Goal: Task Accomplishment & Management: Complete application form

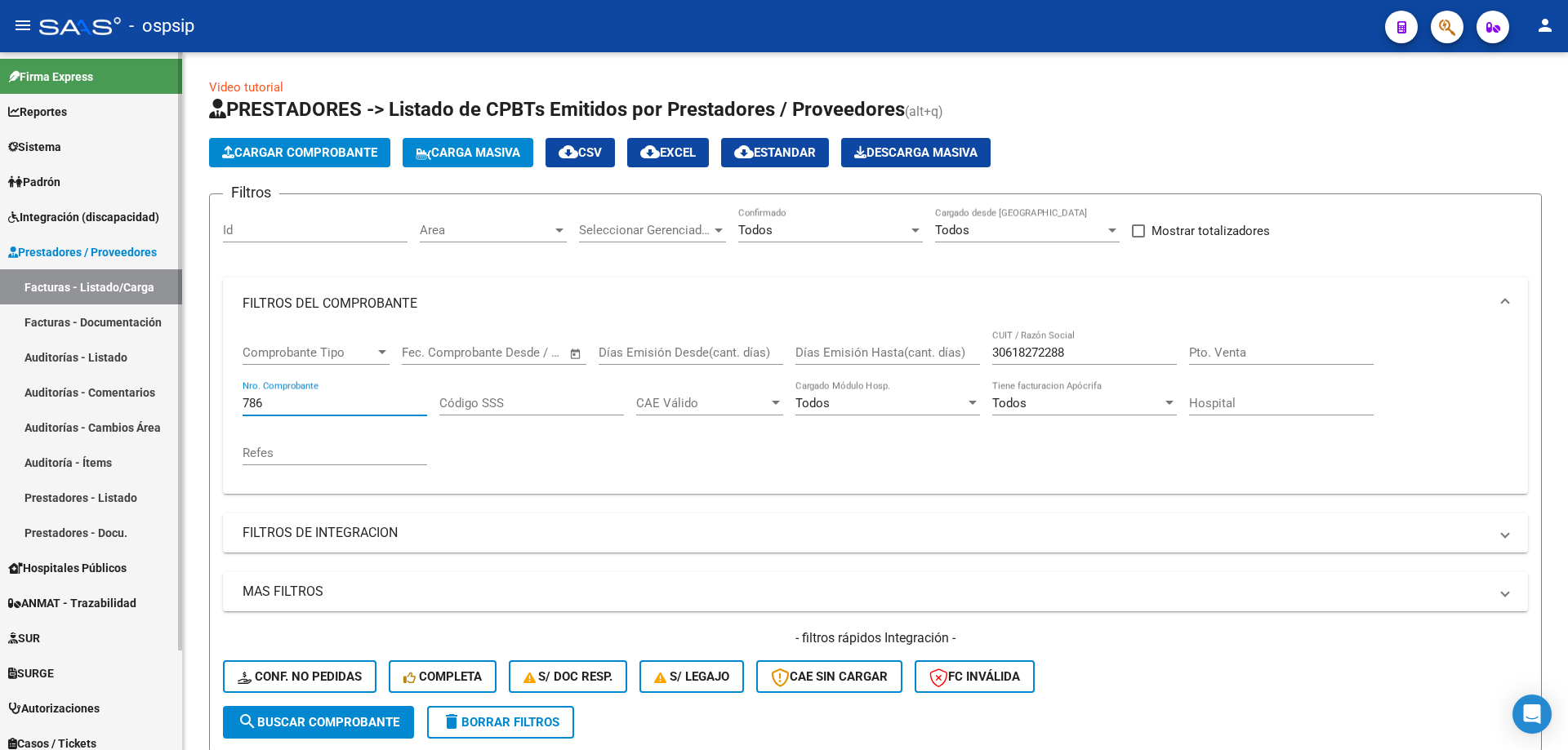
click at [78, 214] on span "Integración (discapacidad)" at bounding box center [83, 217] width 151 height 18
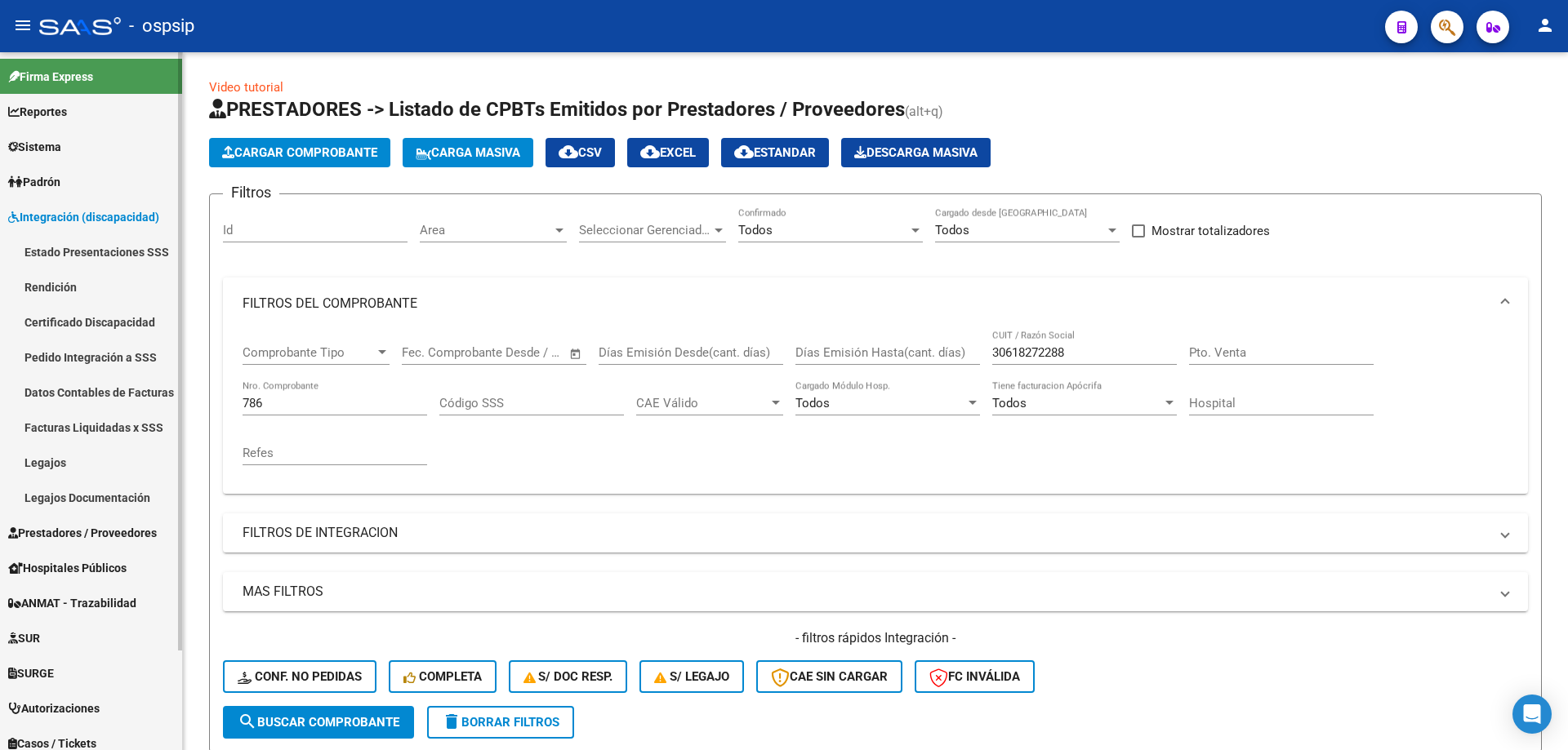
click at [32, 459] on link "Legajos" at bounding box center [91, 462] width 182 height 35
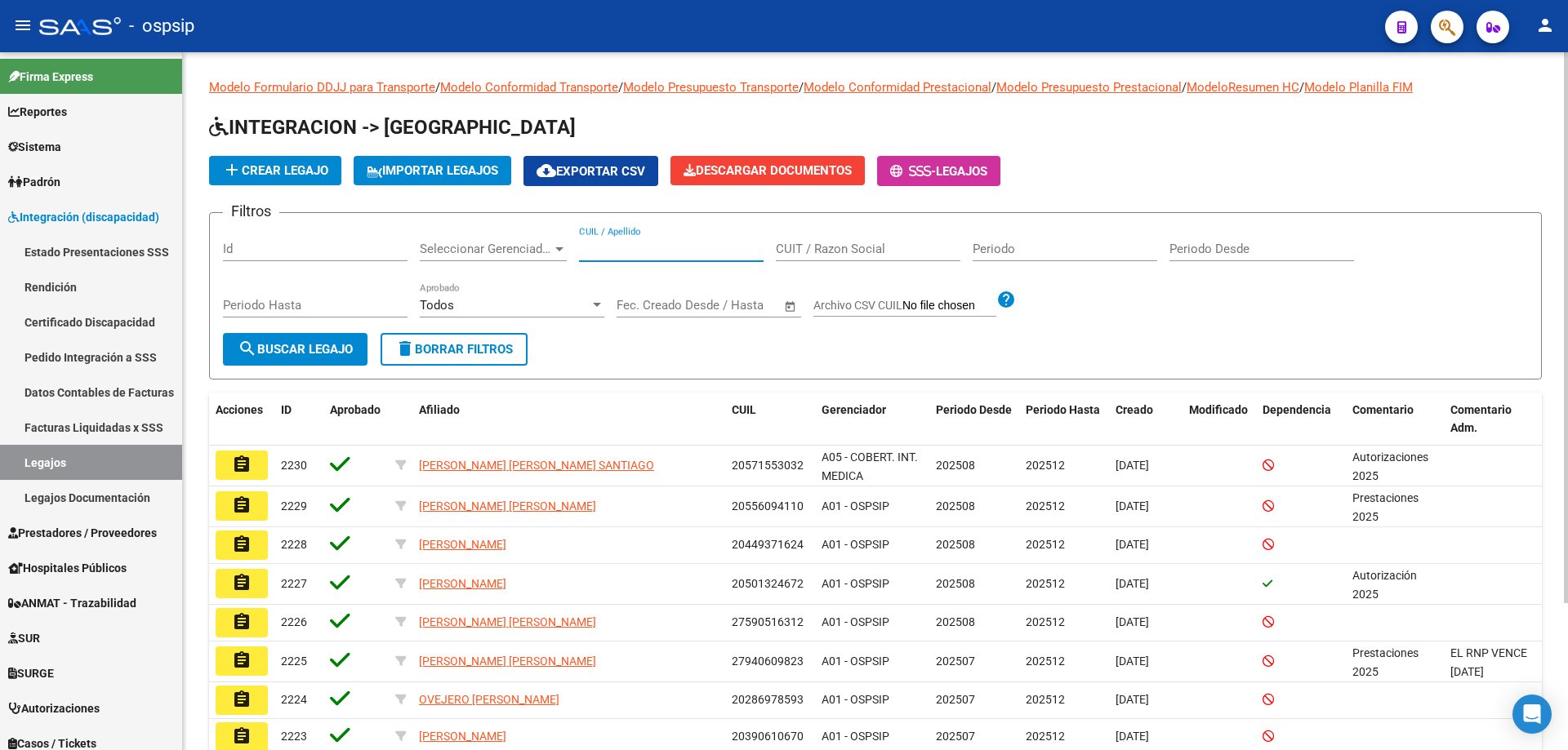
paste input "27531447978"
type input "27531447978"
click at [281, 354] on span "search Buscar Legajo" at bounding box center [296, 349] width 116 height 14
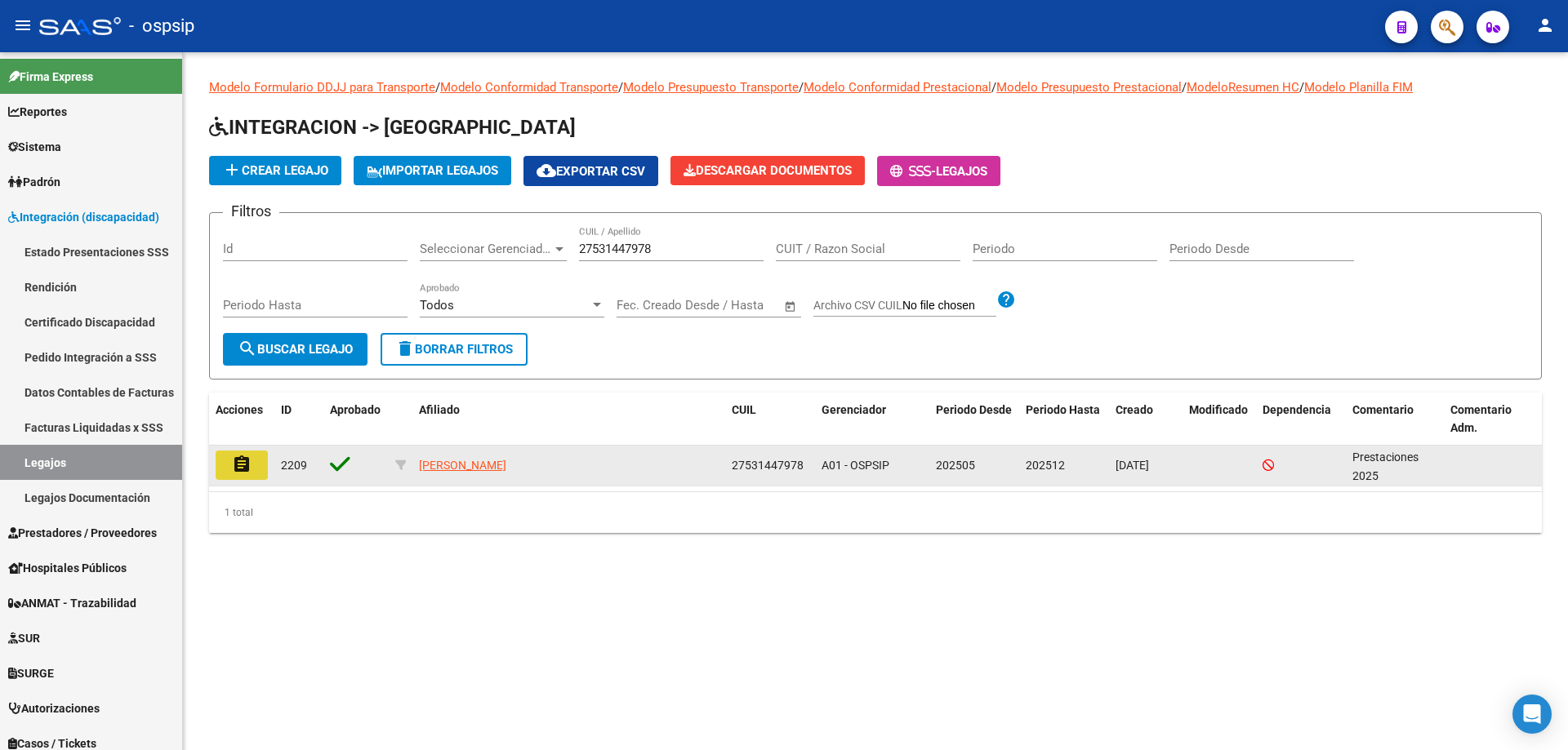
click at [237, 466] on mat-icon "assignment" at bounding box center [242, 464] width 19 height 19
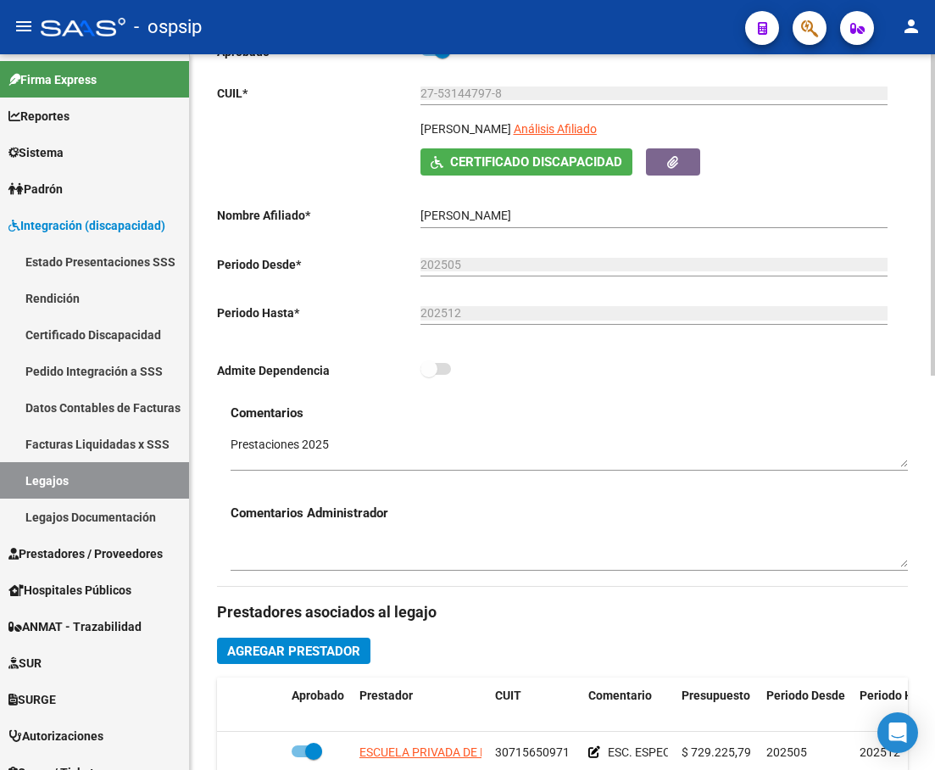
scroll to position [593, 0]
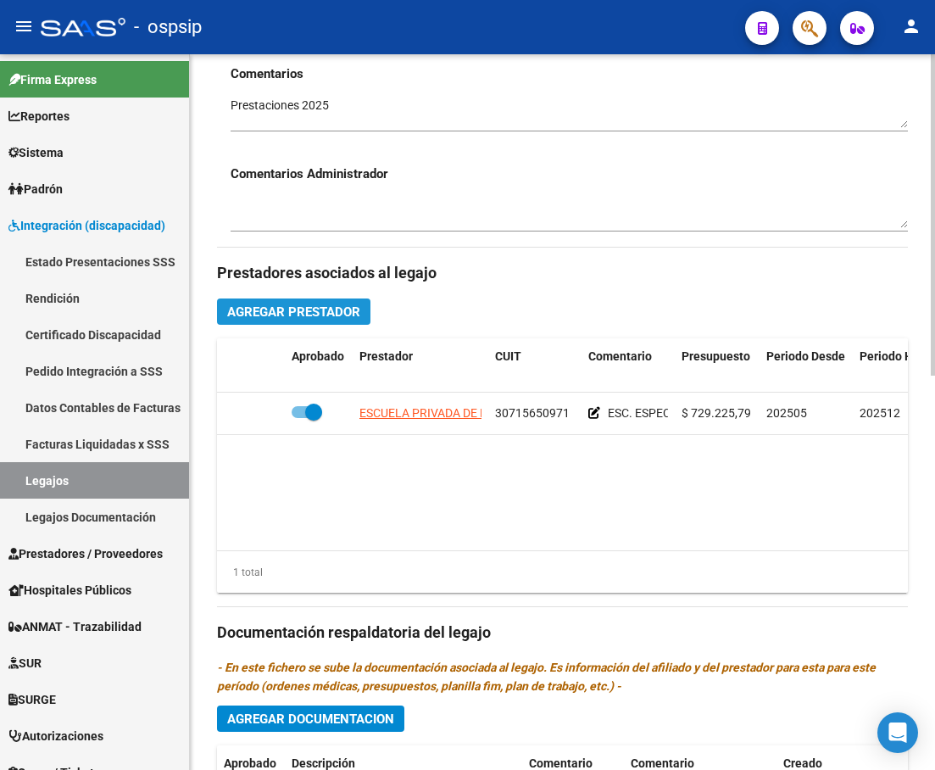
click at [304, 318] on span "Agregar Prestador" at bounding box center [293, 311] width 133 height 15
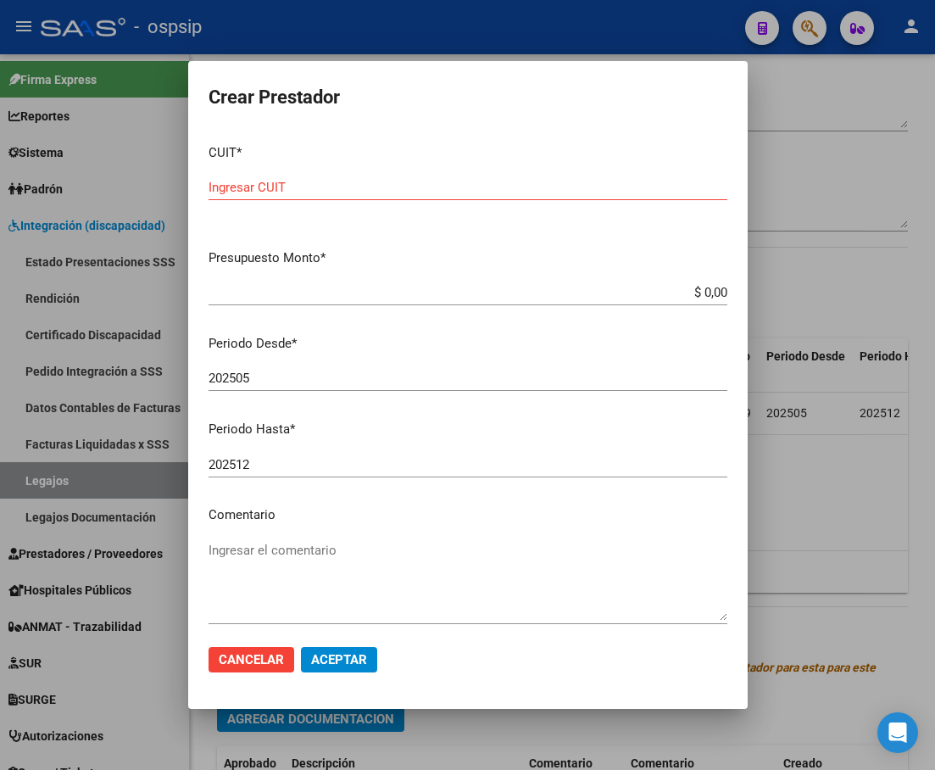
click at [339, 175] on div "Ingresar CUIT" at bounding box center [468, 187] width 519 height 25
type input "20-12171984-4"
click at [715, 297] on app-form-text-field "Presupuesto Monto * $ 0,00 Ingresar el monto" at bounding box center [475, 274] width 532 height 53
click at [712, 291] on input "$ 0,00" at bounding box center [468, 292] width 519 height 15
click at [715, 295] on app-form-text-field "Presupuesto Monto * $ 0,00 Ingresar el monto" at bounding box center [475, 274] width 532 height 53
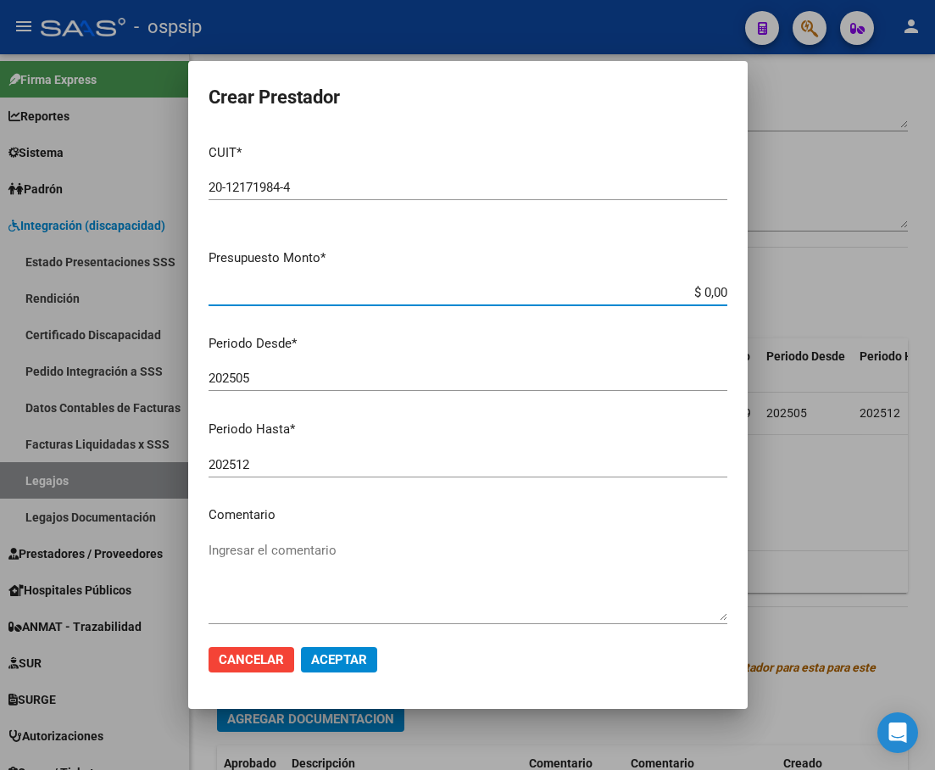
click at [710, 287] on input "$ 0,00" at bounding box center [468, 292] width 519 height 15
type input "$ 388.550,27"
click at [271, 375] on input "202505" at bounding box center [468, 377] width 519 height 15
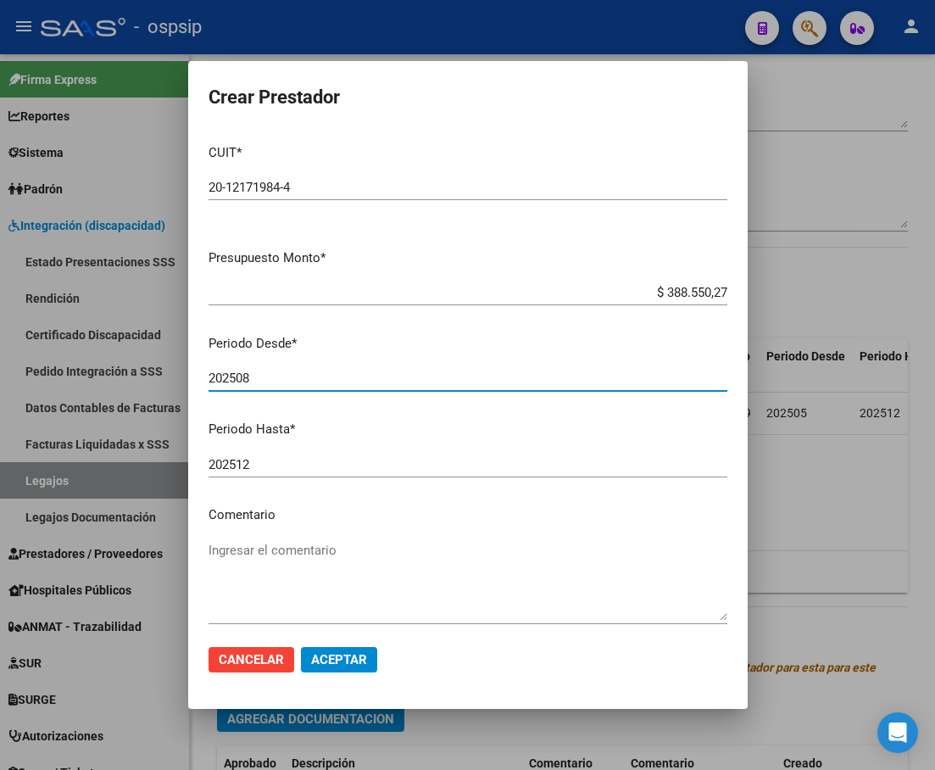
type input "202508"
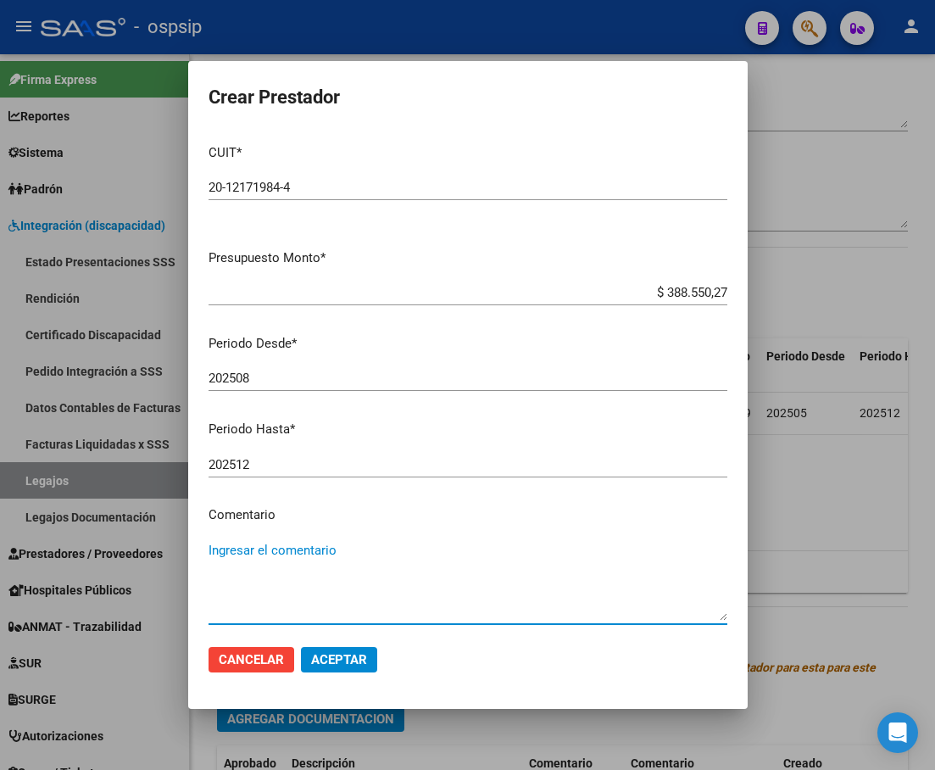
click at [309, 571] on textarea "Ingresar el comentario" at bounding box center [468, 581] width 519 height 80
type textarea "TRANSPORTE A ESCUELA 32.6 KM POR DIA"
click at [348, 664] on span "Aceptar" at bounding box center [339, 659] width 56 height 15
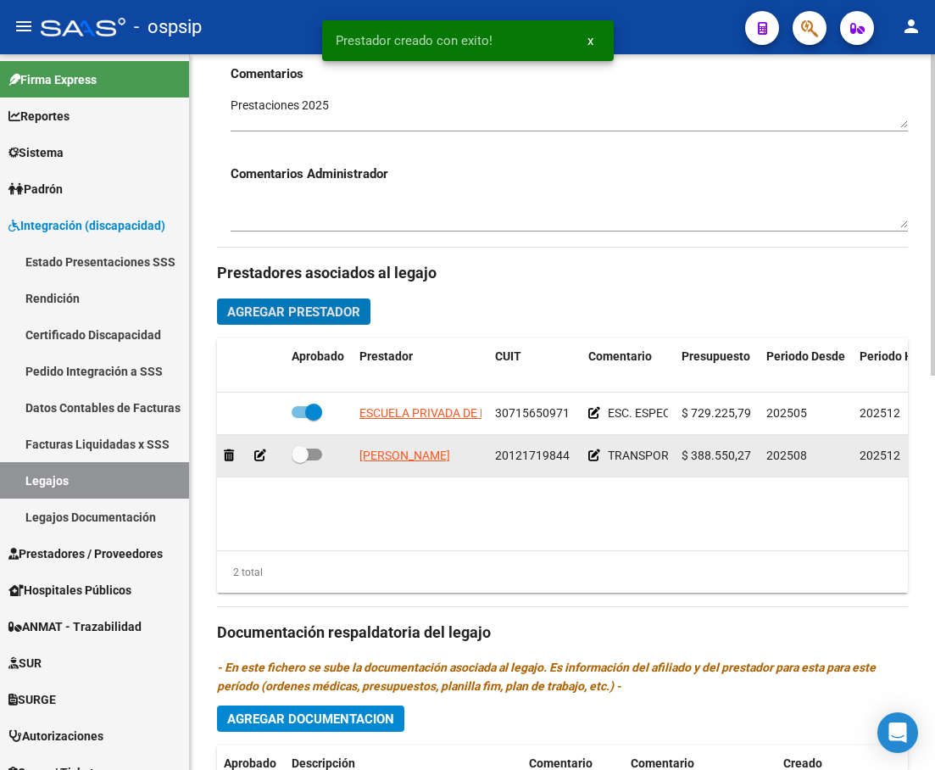
click at [315, 457] on span at bounding box center [307, 454] width 31 height 12
click at [300, 460] on input "checkbox" at bounding box center [299, 460] width 1 height 1
checkbox input "true"
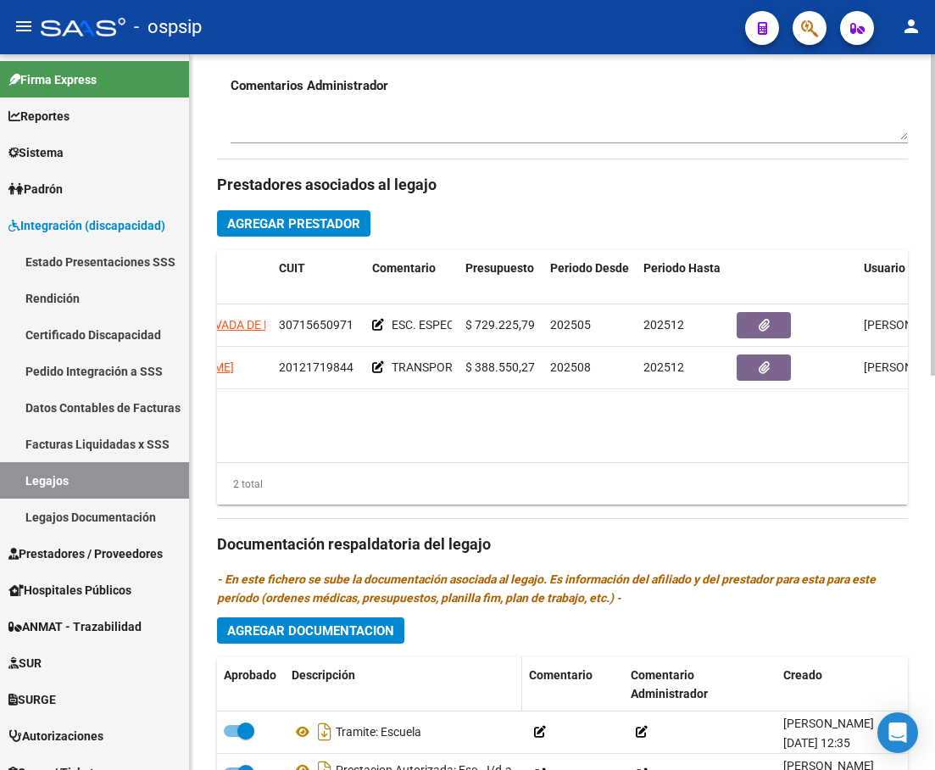
scroll to position [763, 0]
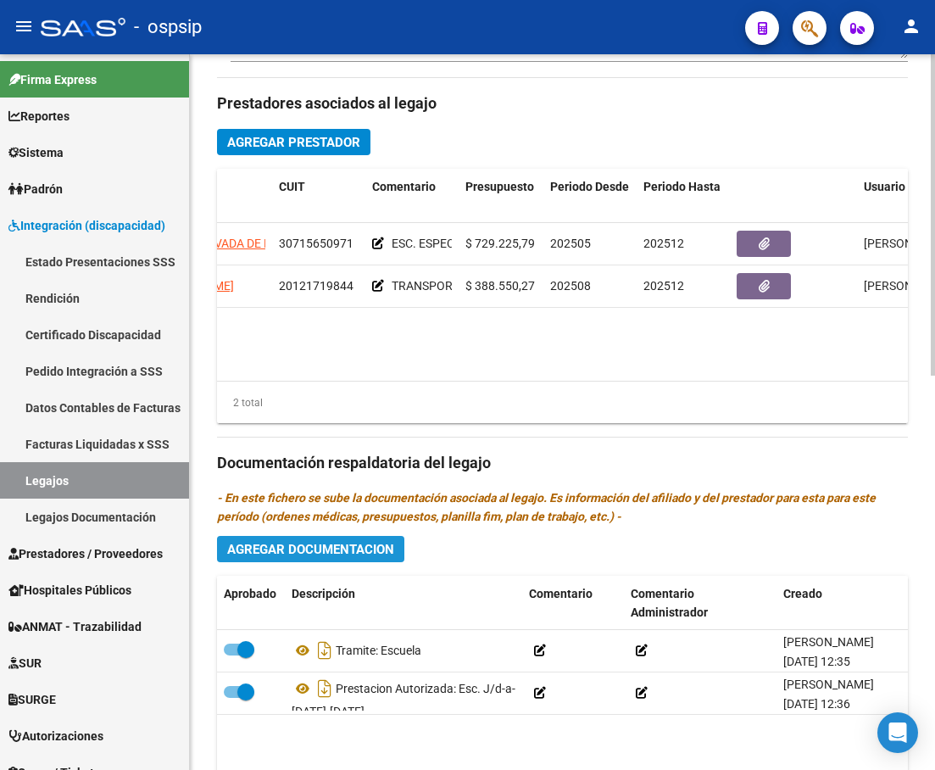
click at [368, 553] on span "Agregar Documentacion" at bounding box center [310, 549] width 167 height 15
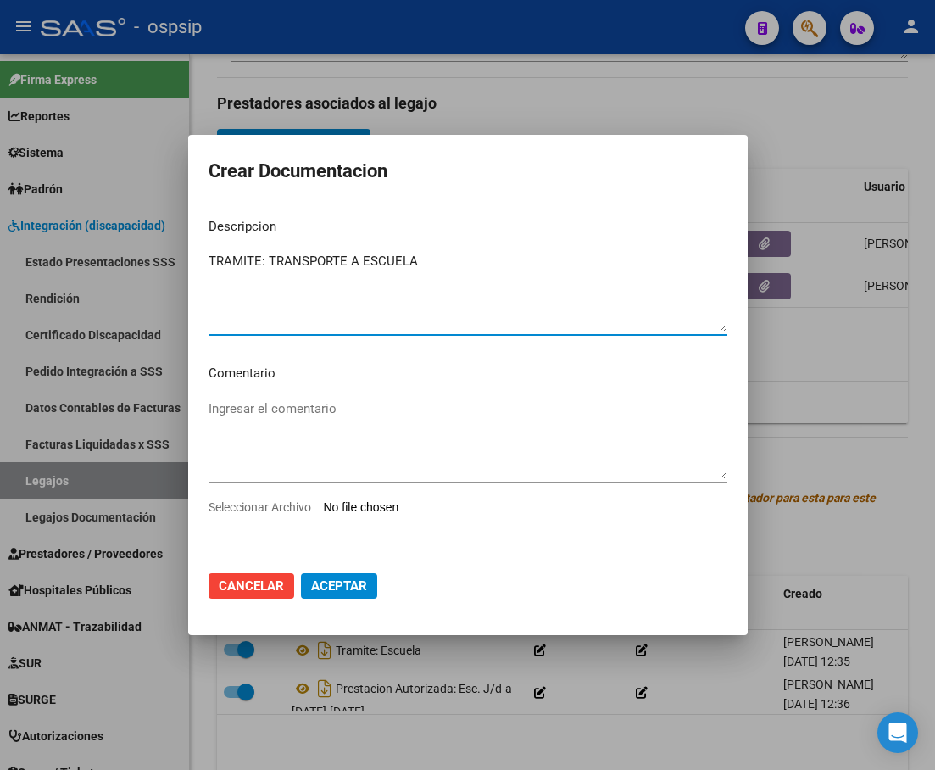
type textarea "TRAMITE: TRANSPORTE A ESCUELA"
click at [546, 511] on input "Seleccionar Archivo" at bounding box center [436, 508] width 225 height 16
type input "C:\fakepath\[PERSON_NAME]-TRANSPORTE A ESCUELA (1).pdf"
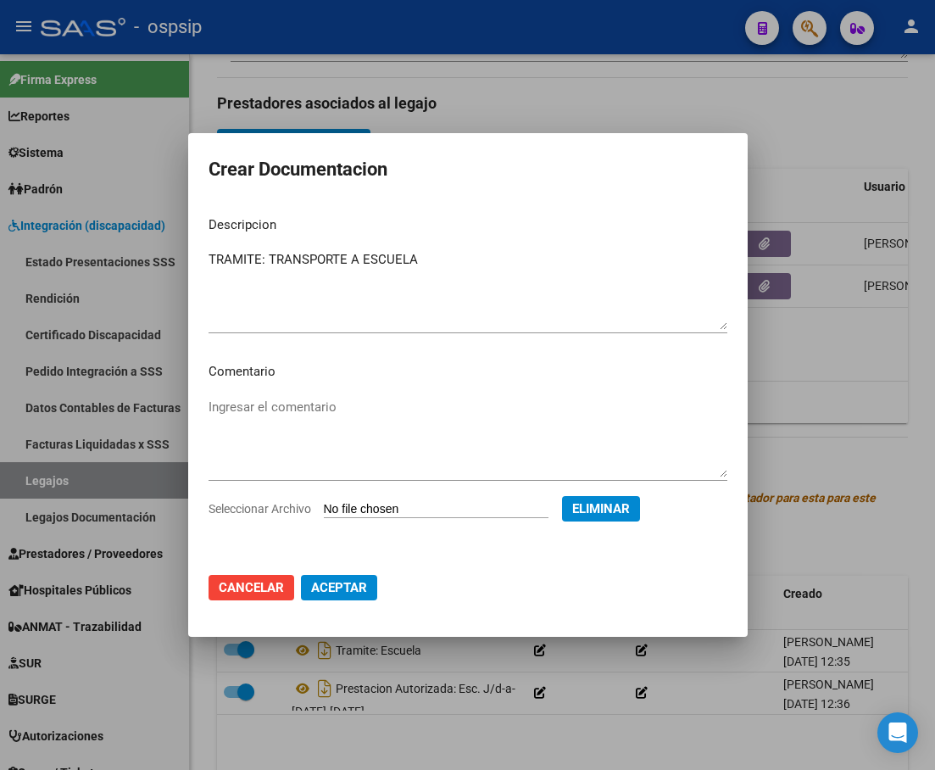
click at [354, 595] on span "Aceptar" at bounding box center [339, 587] width 56 height 15
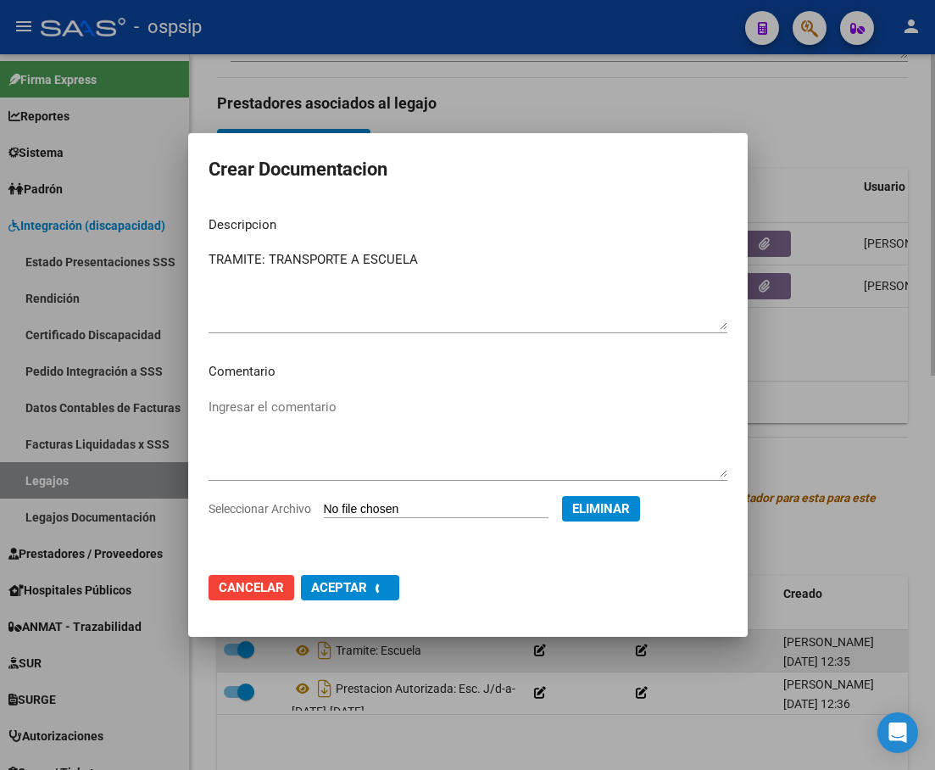
checkbox input "false"
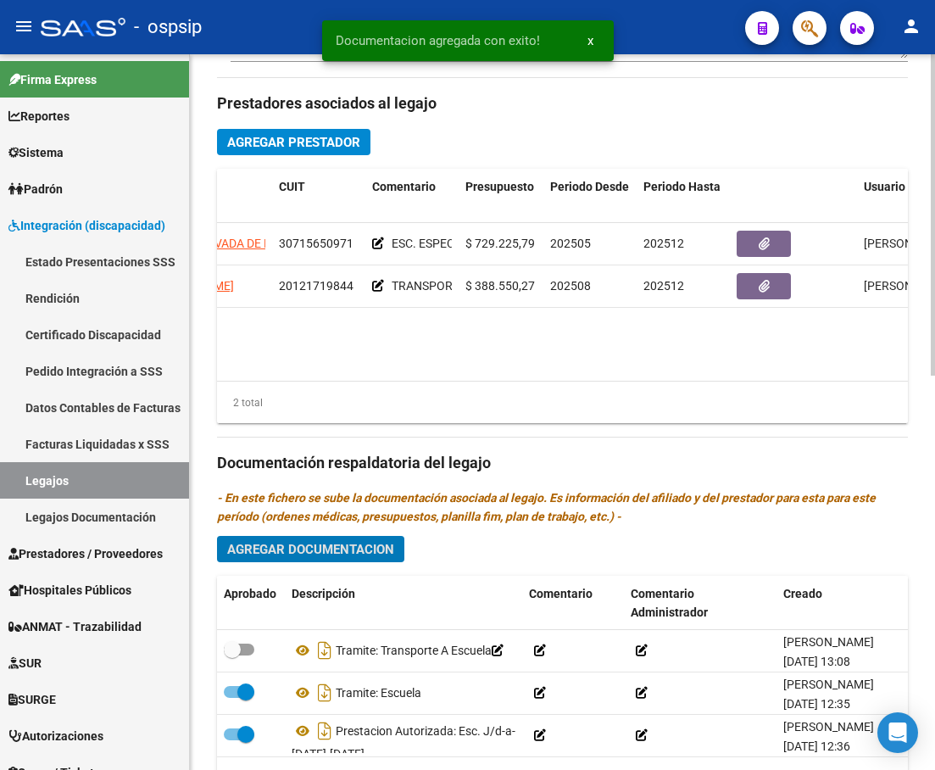
click at [327, 559] on button "Agregar Documentacion" at bounding box center [310, 549] width 187 height 26
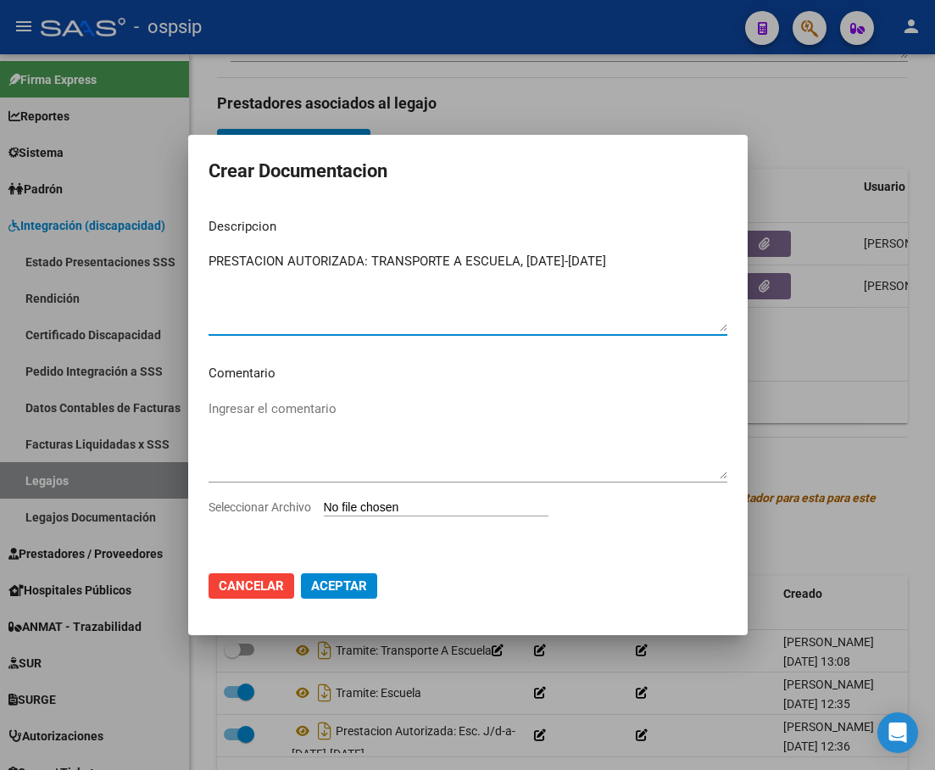
click at [520, 263] on textarea "PRESTACION AUTORIZADA: TRANSPORTE A ESCUELA, [DATE]-[DATE]" at bounding box center [468, 292] width 519 height 80
type textarea "PRESTACION AUTORIZADA: TRANSPORTE A ESCUELA,32.6 KM POR DIA. [DATE]-[DATE]"
click at [521, 507] on input "Seleccionar Archivo" at bounding box center [436, 508] width 225 height 16
type input "C:\fakepath\[PERSON_NAME] TRANSPORTE A ESCUELA AUTORIZACION 2025 SEGUN RESOLUCI…"
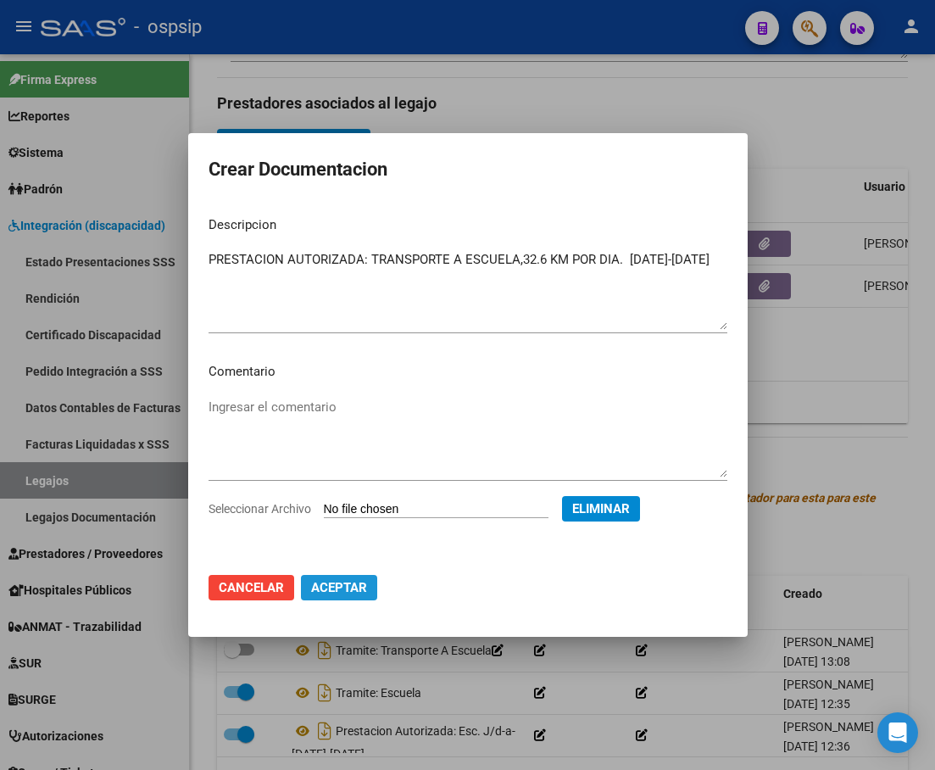
click at [339, 583] on span "Aceptar" at bounding box center [339, 587] width 56 height 15
checkbox input "false"
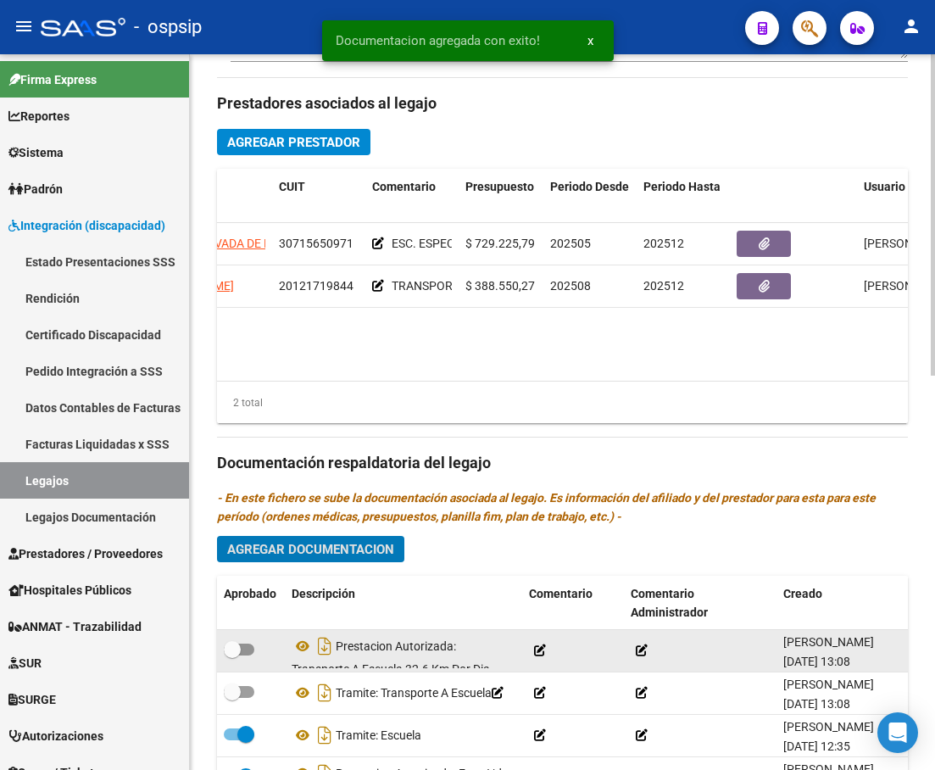
click at [246, 649] on span at bounding box center [239, 649] width 31 height 12
click at [232, 655] on input "checkbox" at bounding box center [231, 655] width 1 height 1
checkbox input "true"
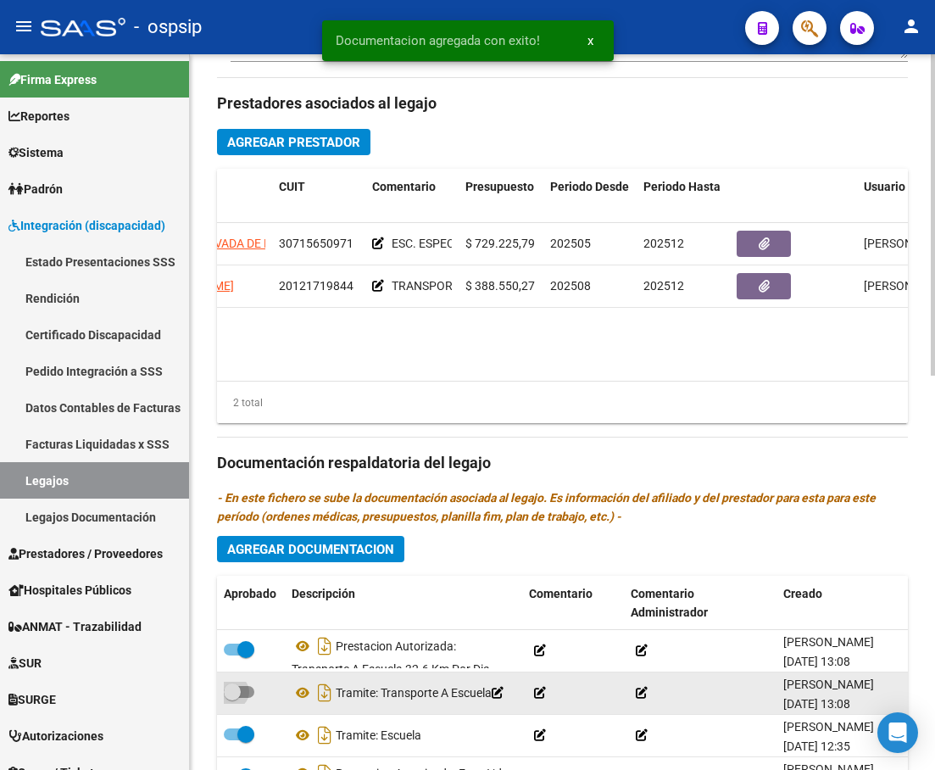
click at [251, 688] on span at bounding box center [239, 692] width 31 height 12
click at [232, 698] on input "checkbox" at bounding box center [231, 698] width 1 height 1
checkbox input "true"
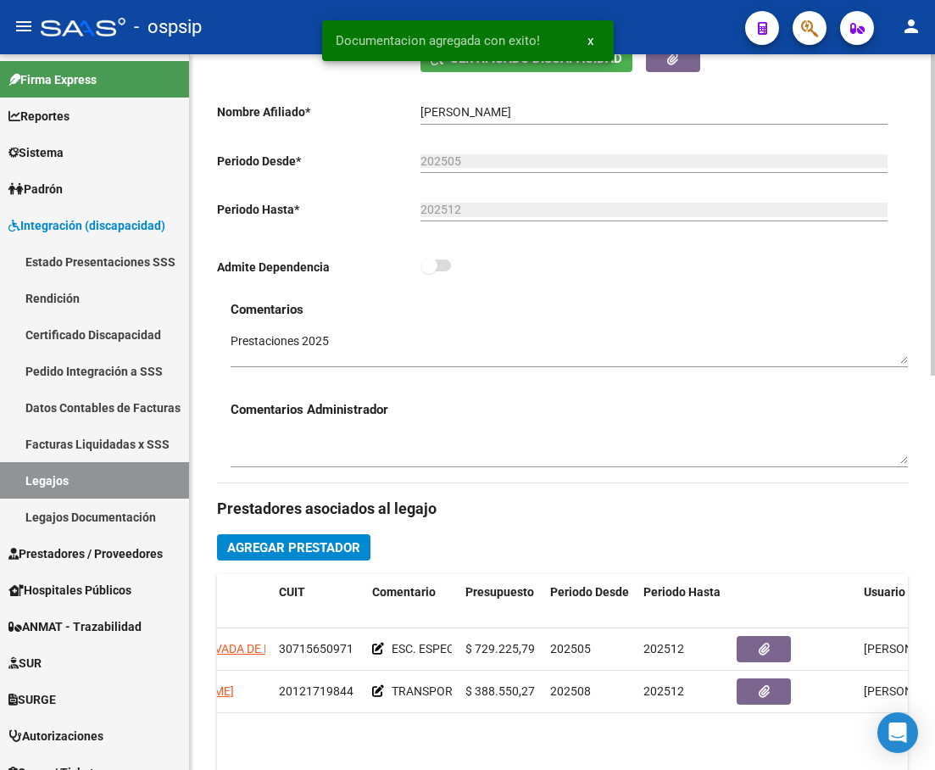
scroll to position [509, 0]
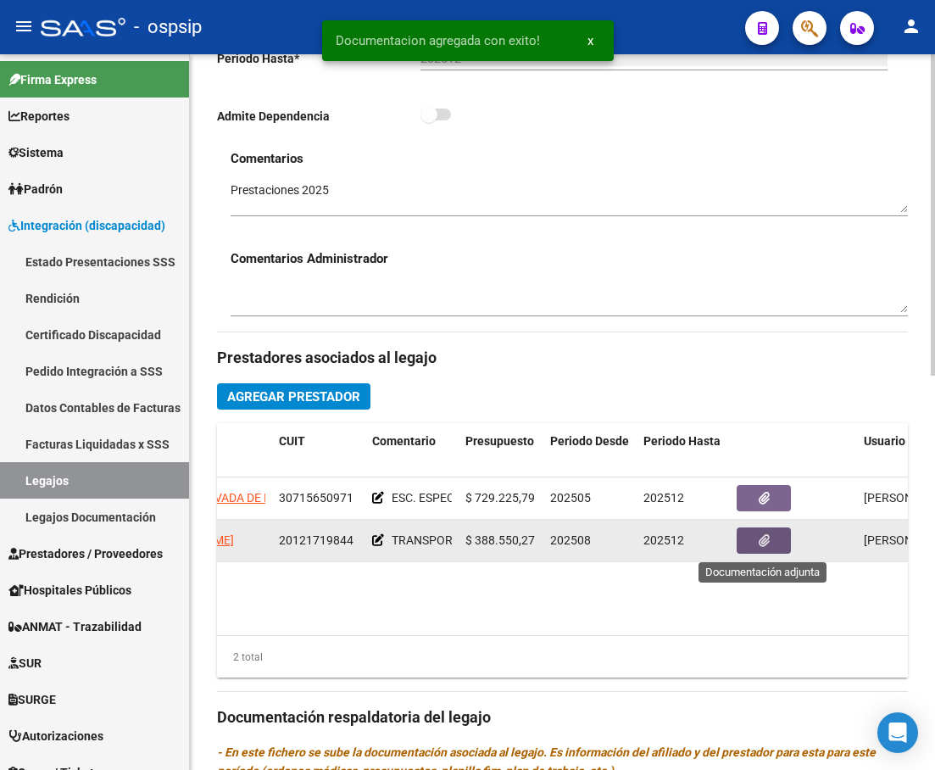
click at [765, 538] on icon "button" at bounding box center [764, 540] width 11 height 13
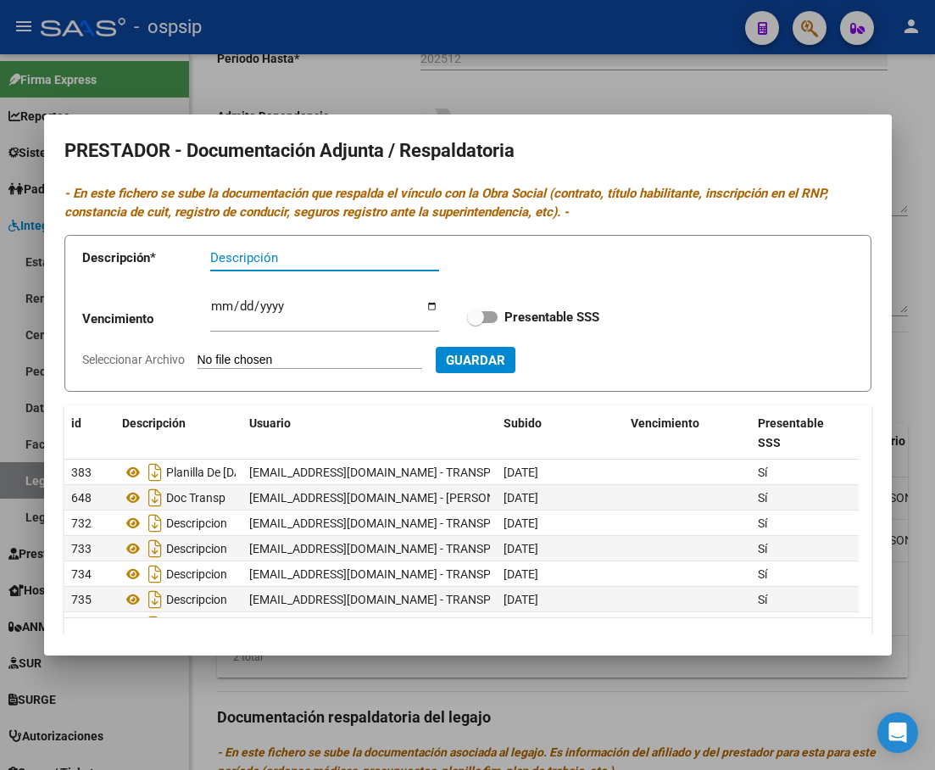
drag, startPoint x: 774, startPoint y: 76, endPoint x: 803, endPoint y: 305, distance: 230.7
click at [774, 78] on div at bounding box center [467, 385] width 935 height 770
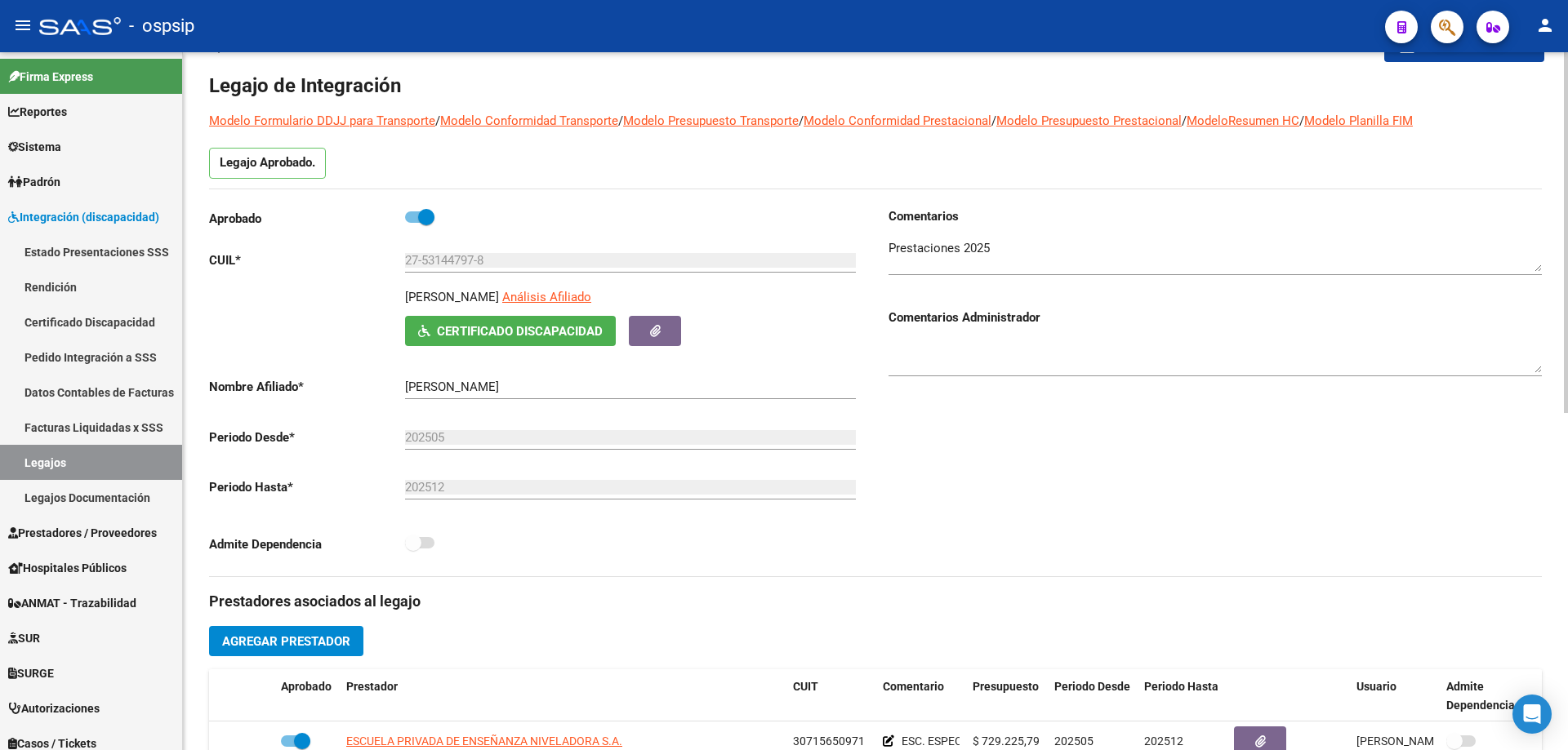
scroll to position [0, 0]
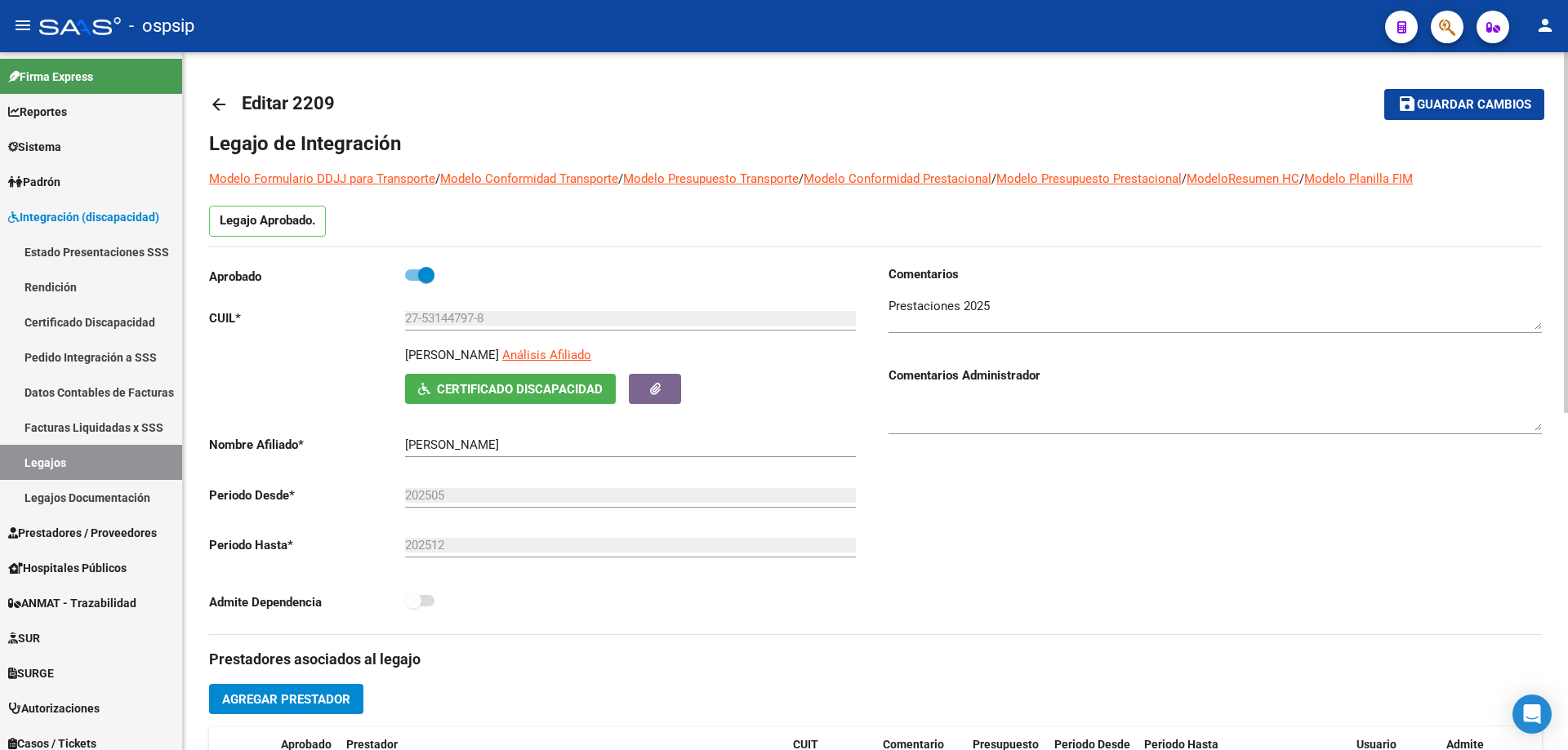
click at [1446, 98] on span "Guardar cambios" at bounding box center [1474, 105] width 115 height 14
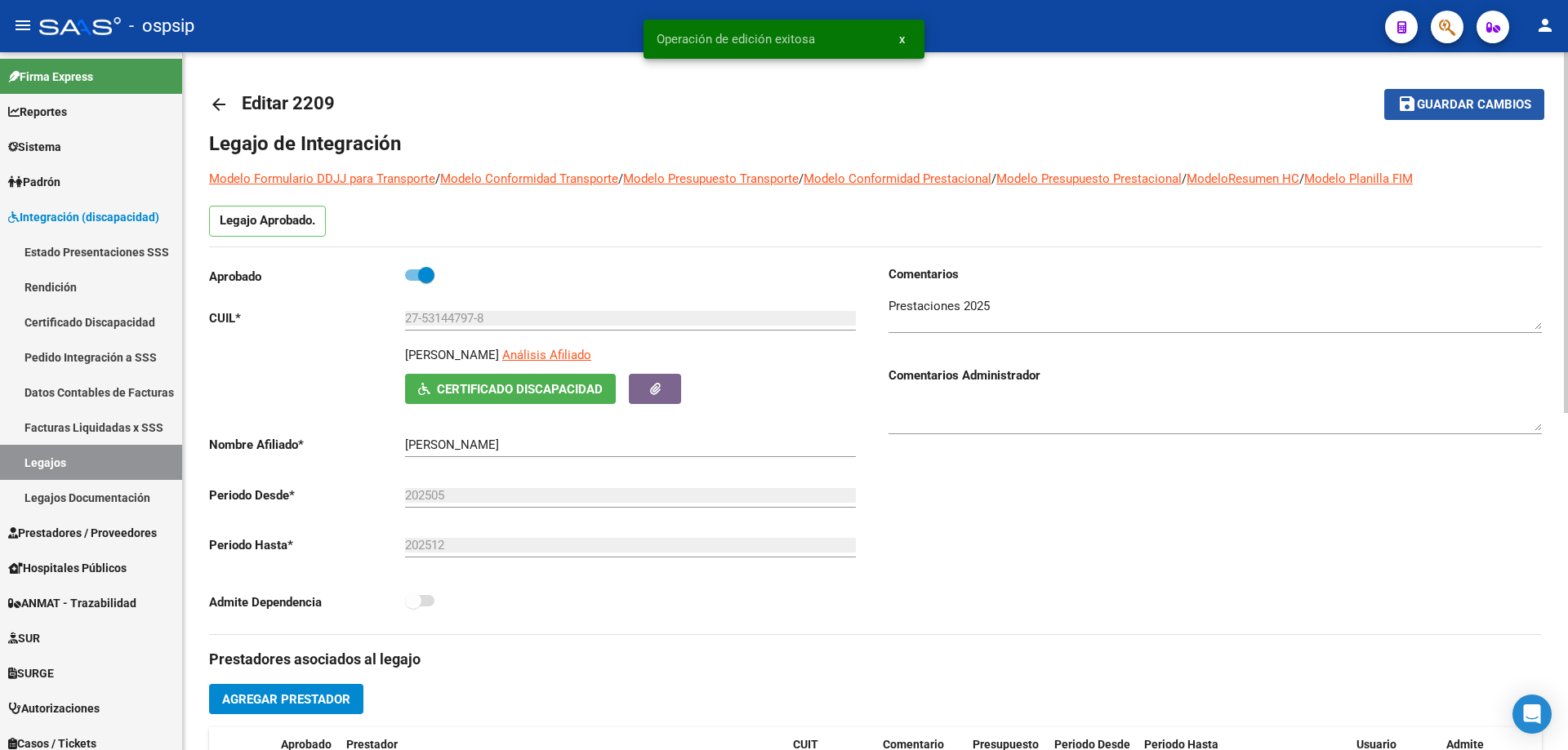
click at [1444, 99] on span "Guardar cambios" at bounding box center [1474, 105] width 115 height 14
